Goal: Task Accomplishment & Management: Use online tool/utility

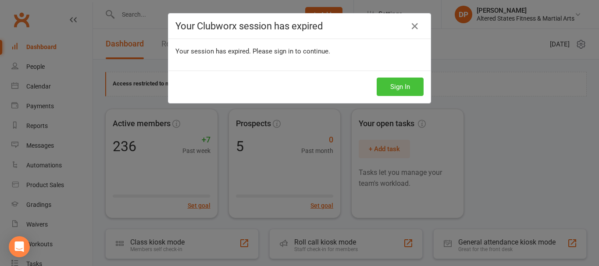
click at [402, 88] on button "Sign In" at bounding box center [400, 87] width 47 height 18
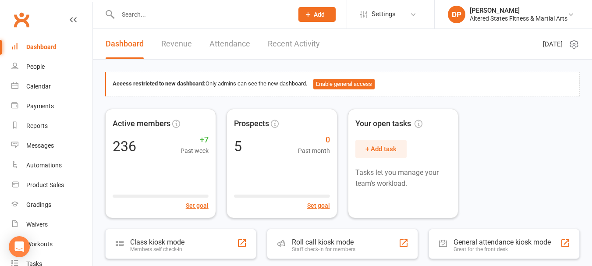
click at [144, 15] on input "text" at bounding box center [201, 14] width 172 height 12
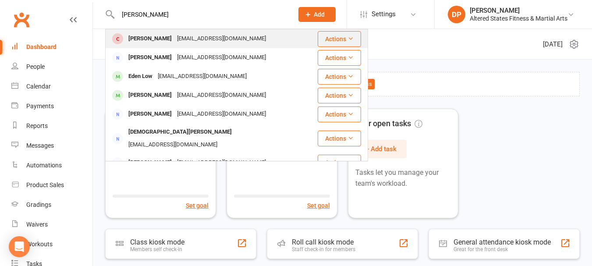
type input "christine"
click at [168, 38] on div "Christine O'Connell" at bounding box center [150, 38] width 49 height 13
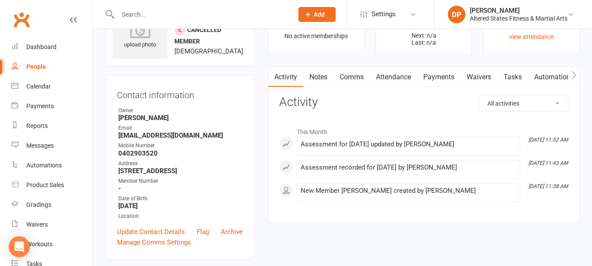
scroll to position [44, 0]
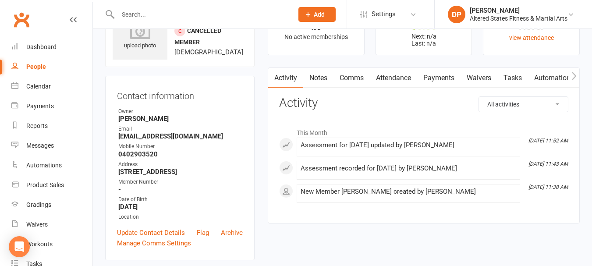
click at [577, 72] on button "button" at bounding box center [574, 78] width 11 height 20
click at [544, 77] on link "Workouts" at bounding box center [536, 78] width 42 height 20
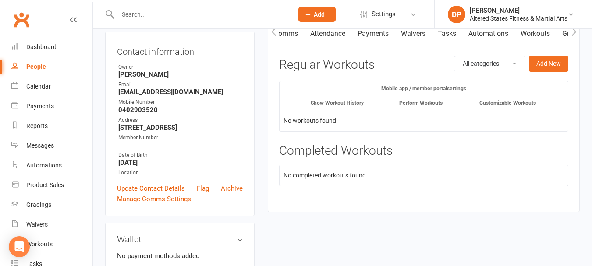
scroll to position [88, 0]
click at [538, 63] on button "Add New" at bounding box center [548, 64] width 39 height 16
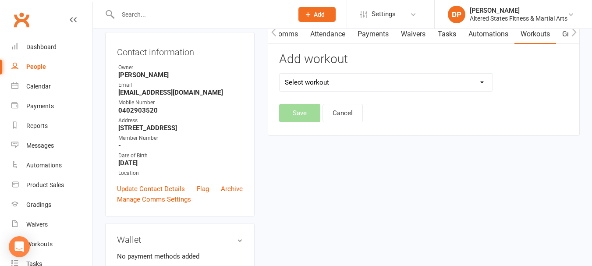
click at [383, 81] on select "Select workout" at bounding box center [386, 83] width 213 height 18
click at [366, 87] on select "Select workout" at bounding box center [386, 83] width 213 height 18
click at [366, 85] on select "Select workout" at bounding box center [386, 83] width 213 height 18
select select "6372"
click at [280, 74] on select "Select workout 45mins Free weights Compound sets Conditioning Control and Stabi…" at bounding box center [386, 83] width 213 height 18
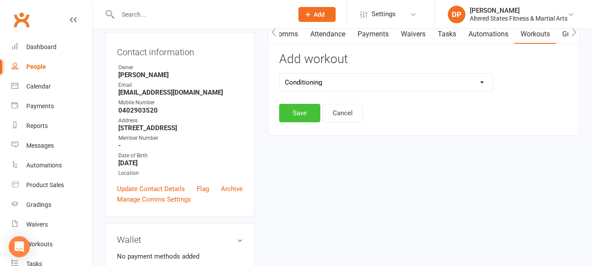
click at [309, 115] on button "Save" at bounding box center [299, 113] width 41 height 18
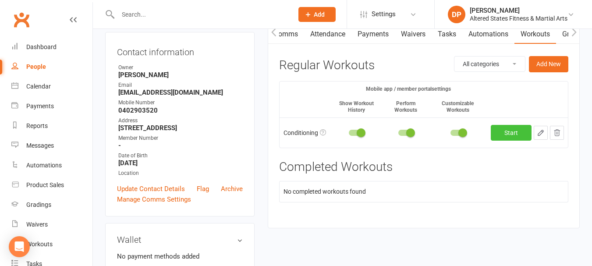
click at [502, 133] on link "Start" at bounding box center [511, 133] width 41 height 16
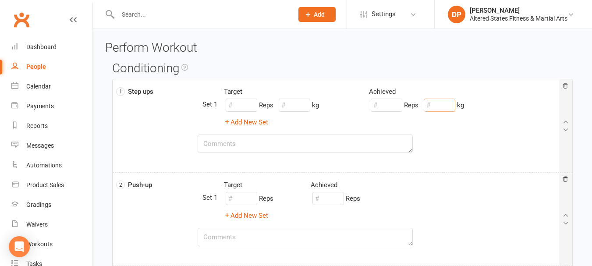
click at [437, 106] on input "number" at bounding box center [440, 105] width 32 height 13
type input "10"
click at [256, 144] on textarea at bounding box center [306, 144] width 216 height 18
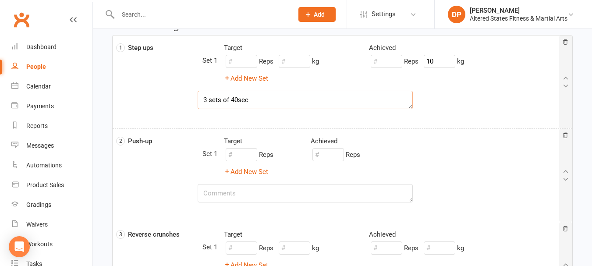
scroll to position [88, 0]
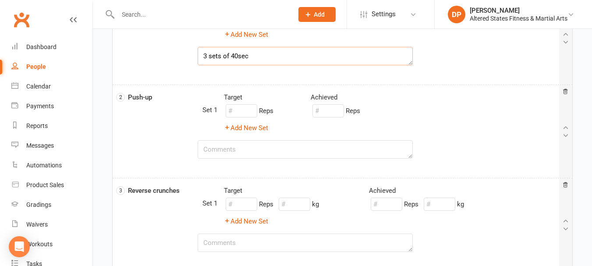
type textarea "3 sets of 40sec"
click at [253, 151] on textarea at bounding box center [306, 149] width 216 height 18
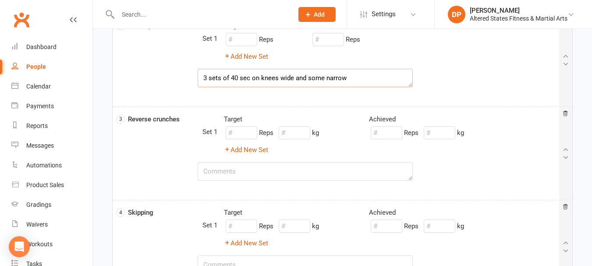
scroll to position [175, 0]
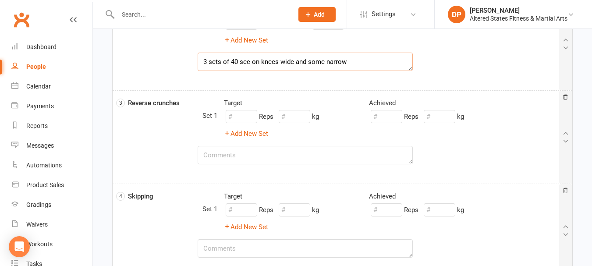
type textarea "3 sets of 40 sec on knees wide and some narrow"
click at [246, 153] on textarea at bounding box center [306, 155] width 216 height 18
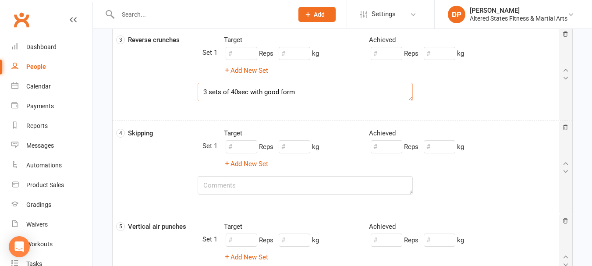
scroll to position [263, 0]
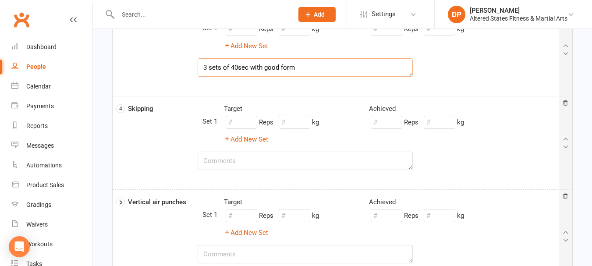
type textarea "3 sets of 40sec with good form"
click at [267, 167] on textarea at bounding box center [306, 161] width 216 height 18
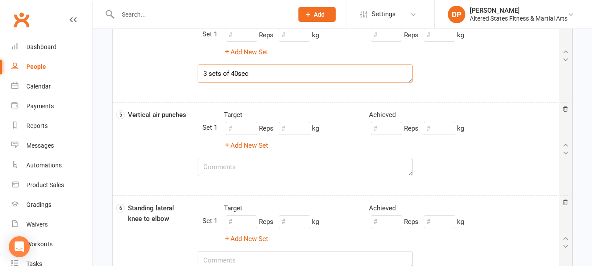
scroll to position [351, 0]
type textarea "3 sets of 40sec"
click at [268, 170] on textarea at bounding box center [306, 166] width 216 height 18
type textarea "3 sets of 40sec"
click at [442, 131] on input "number" at bounding box center [440, 127] width 32 height 13
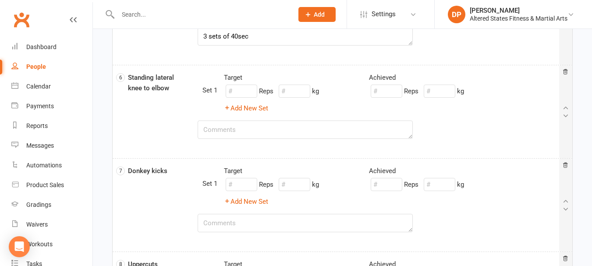
scroll to position [482, 0]
type input "4"
click at [271, 128] on textarea at bounding box center [306, 128] width 216 height 18
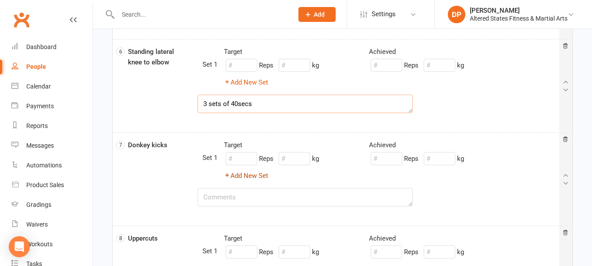
scroll to position [526, 0]
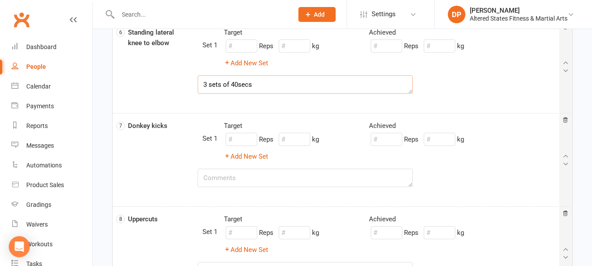
type textarea "3 sets of 40secs"
click at [256, 177] on textarea at bounding box center [306, 178] width 216 height 18
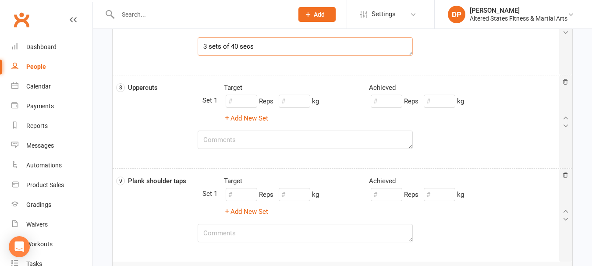
scroll to position [614, 0]
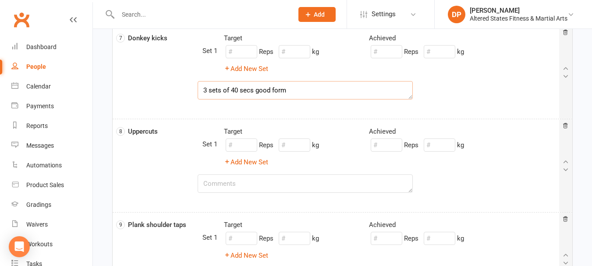
type textarea "3 sets of 40 secs good form"
click at [258, 186] on textarea at bounding box center [306, 183] width 216 height 18
type textarea "3 sets of 40sec"
click at [436, 144] on input "number" at bounding box center [440, 145] width 32 height 13
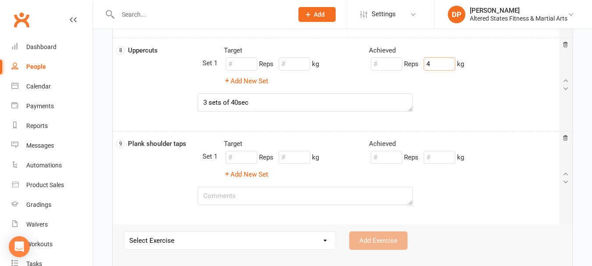
scroll to position [701, 0]
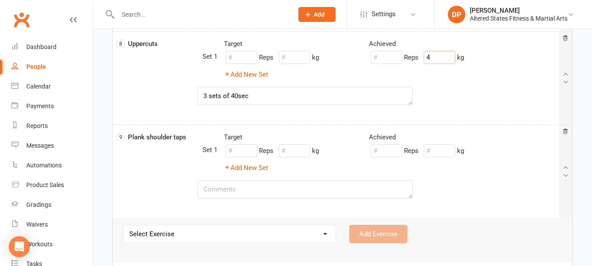
type input "4"
click at [249, 190] on textarea at bounding box center [306, 189] width 216 height 18
type textarea "3 sets of 40 secs on toes"
click at [438, 153] on input "number" at bounding box center [440, 150] width 32 height 13
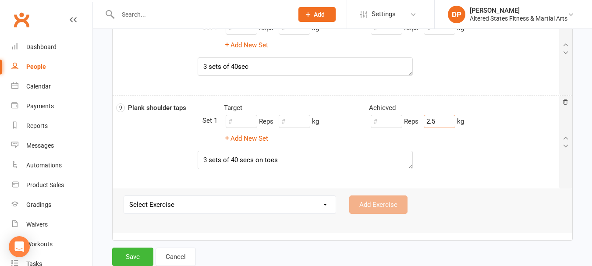
scroll to position [751, 0]
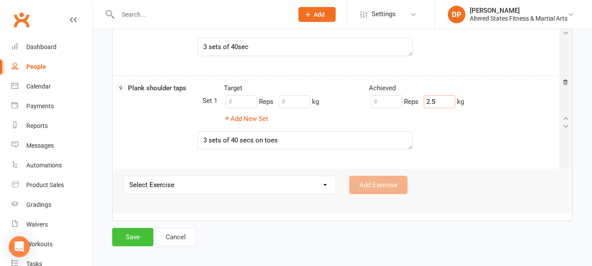
type input "2.5"
click at [135, 232] on button "Save" at bounding box center [132, 237] width 41 height 18
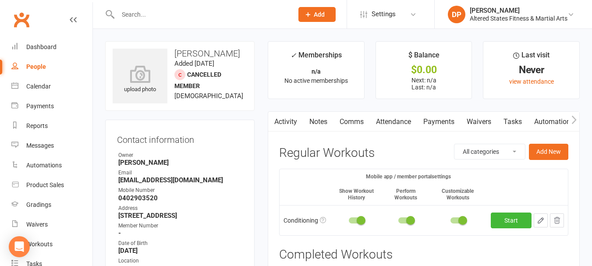
click at [157, 9] on input "text" at bounding box center [201, 14] width 172 height 12
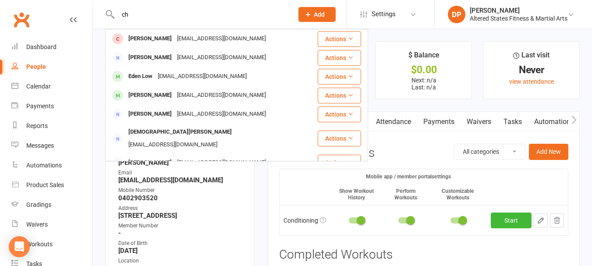
type input "c"
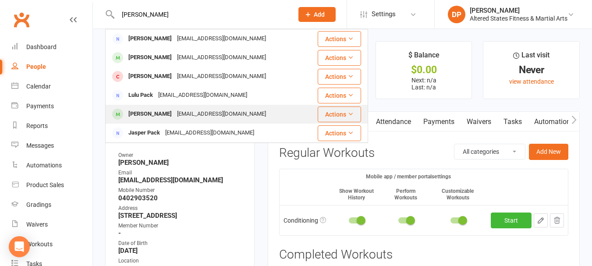
type input "kathy"
click at [166, 113] on div "Cathy Gormley" at bounding box center [150, 114] width 49 height 13
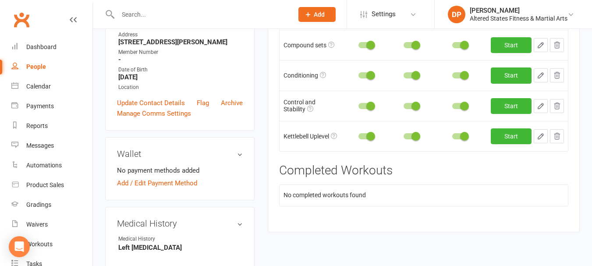
scroll to position [132, 0]
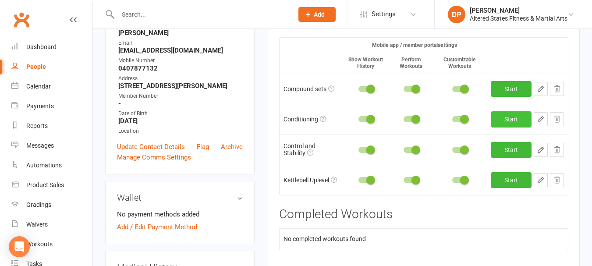
click at [500, 117] on link "Start" at bounding box center [511, 119] width 41 height 16
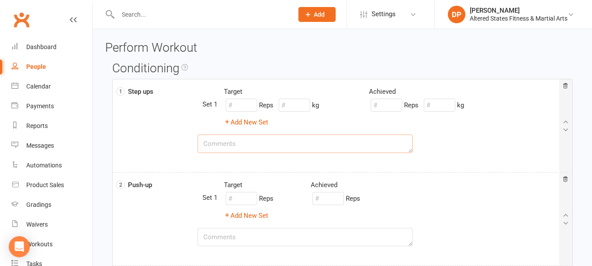
click at [228, 143] on textarea at bounding box center [306, 144] width 216 height 18
type textarea "3 sets of 40sec"
click at [444, 105] on input "number" at bounding box center [440, 105] width 32 height 13
type input "10"
click at [250, 233] on textarea at bounding box center [306, 237] width 216 height 18
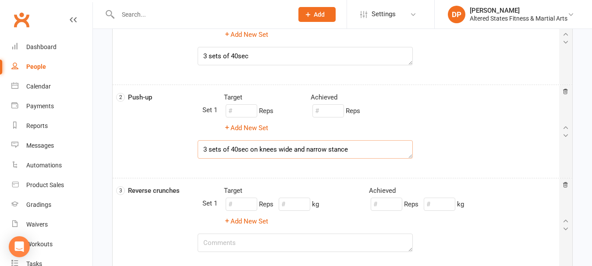
scroll to position [132, 0]
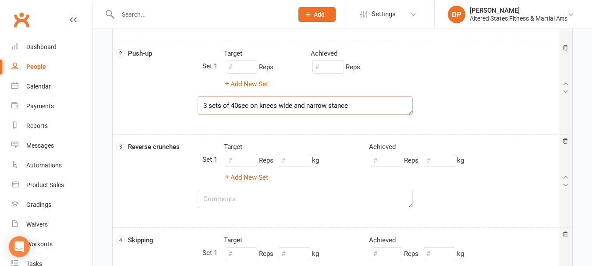
click at [279, 103] on textarea "3 sets of 40sec on knees wide and narrow stance" at bounding box center [306, 105] width 216 height 18
click at [392, 107] on textarea "3 sets of 40sec on knees with arms wide and narrow stance" at bounding box center [306, 105] width 216 height 18
type textarea "3 sets of 40sec on knees with arms wide and narrow"
click at [224, 202] on textarea at bounding box center [306, 199] width 216 height 18
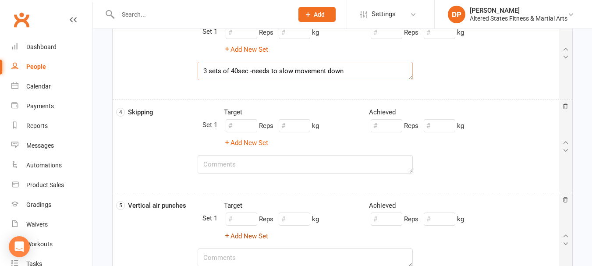
scroll to position [263, 0]
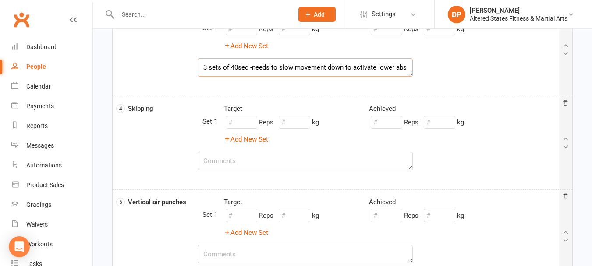
type textarea "3 sets of 40sec -needs to slow movement down to activate lower abs"
click at [236, 164] on textarea at bounding box center [306, 161] width 216 height 18
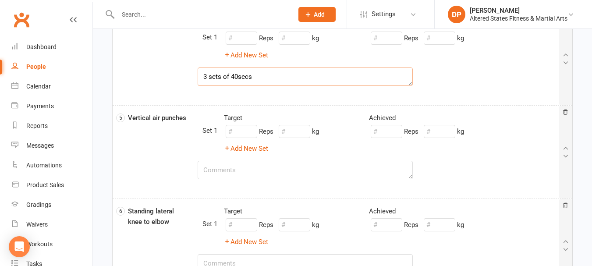
scroll to position [351, 0]
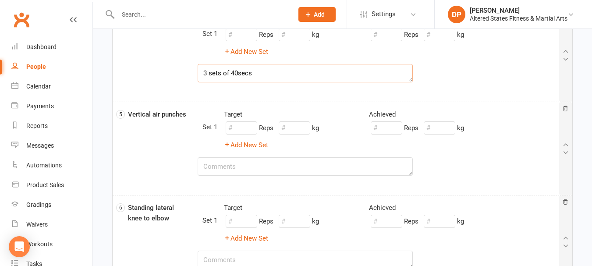
type textarea "3 sets of 40secs"
click at [252, 170] on textarea at bounding box center [306, 166] width 216 height 18
type textarea "3 sets of 40sec"
click at [445, 130] on input "number" at bounding box center [440, 127] width 32 height 13
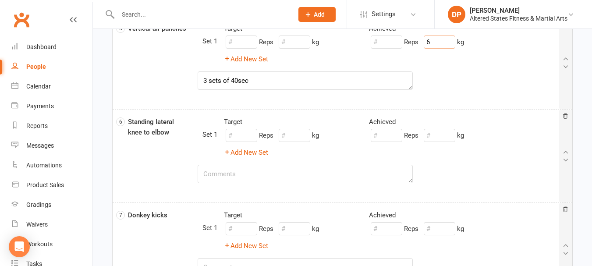
scroll to position [438, 0]
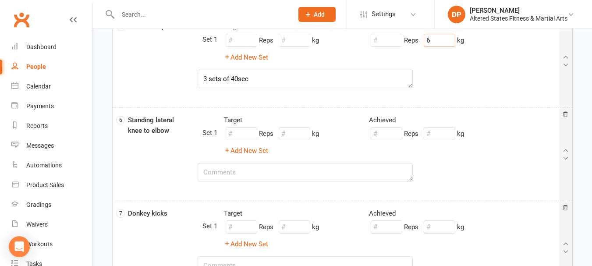
type input "6"
click at [256, 172] on textarea at bounding box center [306, 172] width 216 height 18
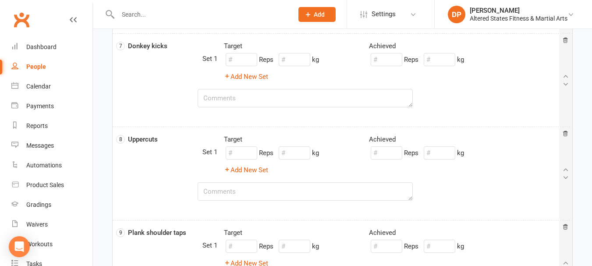
scroll to position [614, 0]
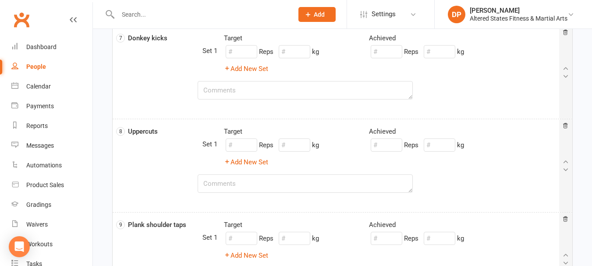
type textarea "3 sets of 40sec"
click at [248, 93] on textarea at bounding box center [306, 90] width 216 height 18
type textarea "3 sets of 40secs - good form"
click at [256, 182] on textarea at bounding box center [306, 183] width 216 height 18
type textarea "3 sets of 40sec"
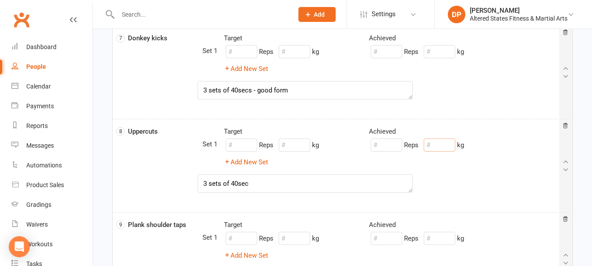
click at [431, 144] on input "number" at bounding box center [440, 145] width 32 height 13
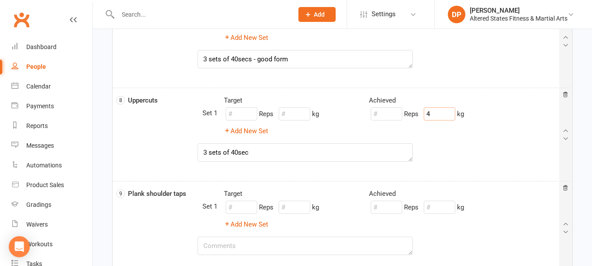
scroll to position [701, 0]
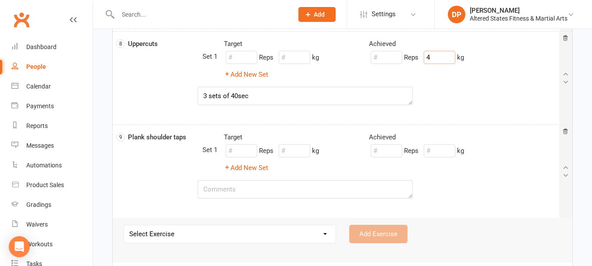
type input "4"
click at [282, 185] on textarea at bounding box center [306, 189] width 216 height 18
type textarea "3 sets of 40secs on toes"
click at [439, 150] on input "number" at bounding box center [440, 150] width 32 height 13
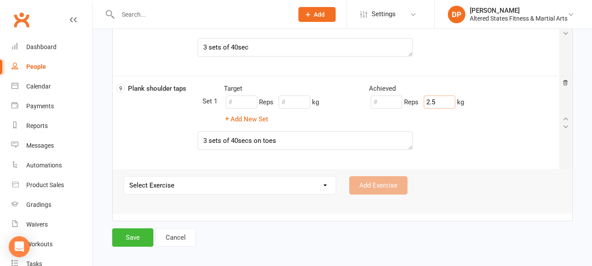
scroll to position [751, 0]
type input "2.5"
click at [119, 241] on button "Save" at bounding box center [132, 237] width 41 height 18
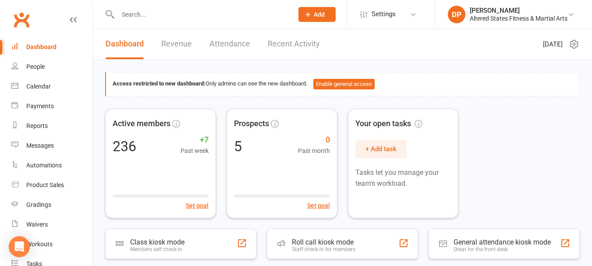
click at [161, 11] on input "text" at bounding box center [201, 14] width 172 height 12
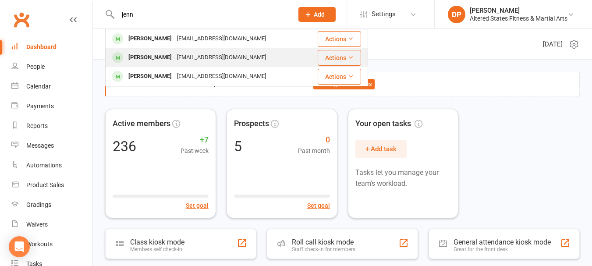
type input "jenn"
click at [174, 60] on div "jennayjenjen@hotmail.com" at bounding box center [221, 57] width 94 height 13
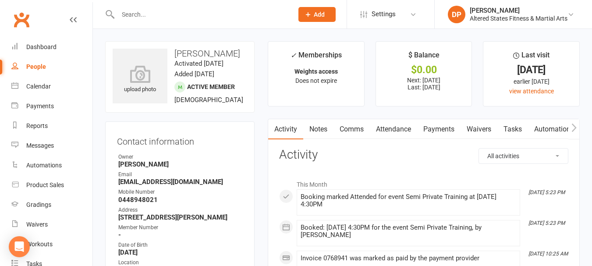
click at [576, 128] on icon "button" at bounding box center [574, 127] width 5 height 8
click at [536, 130] on link "Workouts" at bounding box center [536, 129] width 42 height 20
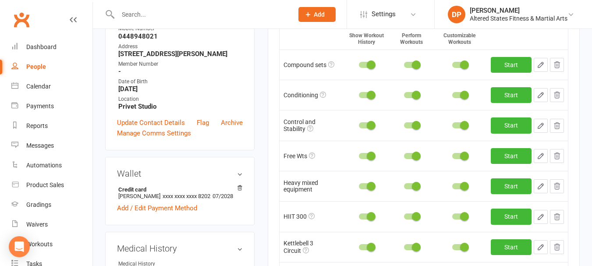
scroll to position [175, 0]
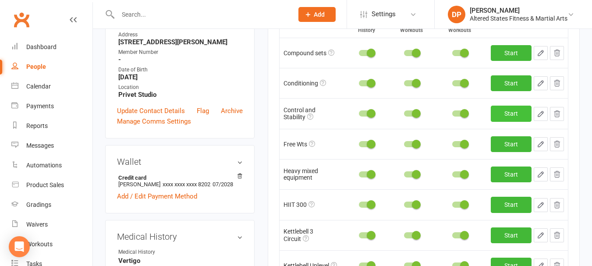
click at [508, 117] on link "Start" at bounding box center [511, 114] width 41 height 16
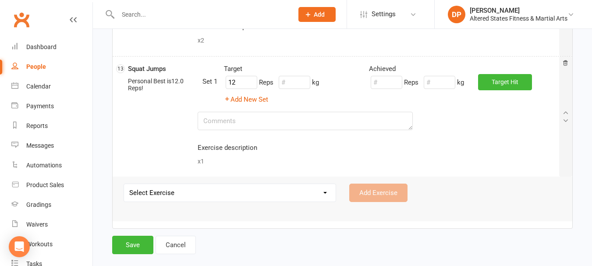
scroll to position [1425, 0]
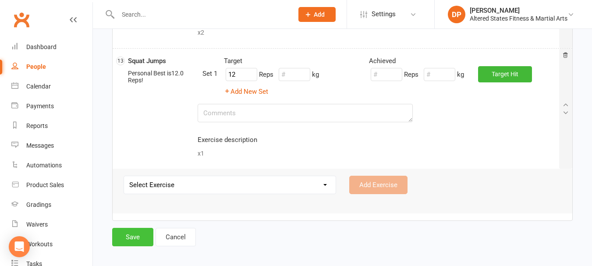
click at [129, 238] on button "Save" at bounding box center [132, 237] width 41 height 18
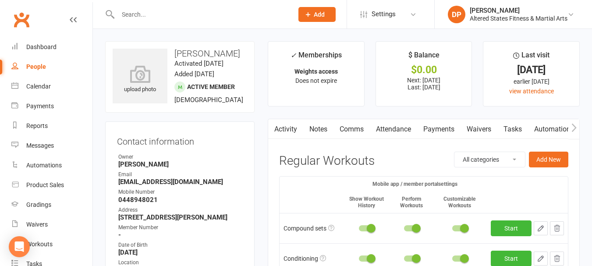
click at [204, 10] on input "text" at bounding box center [201, 14] width 172 height 12
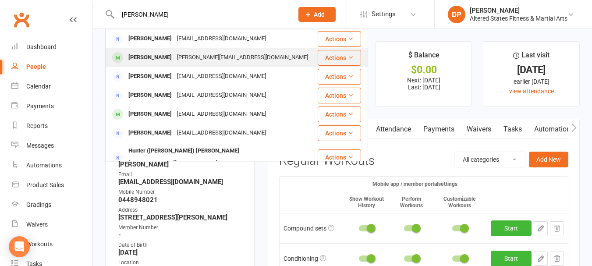
type input "kelly"
click at [183, 57] on div "k.waller@bigpond.com" at bounding box center [242, 57] width 136 height 13
